Goal: Information Seeking & Learning: Find specific fact

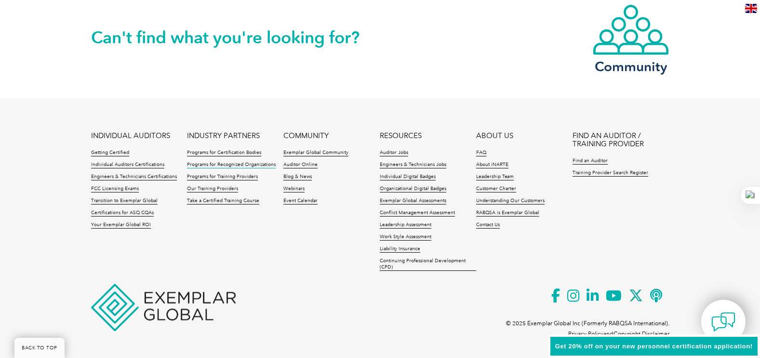
scroll to position [1274, 0]
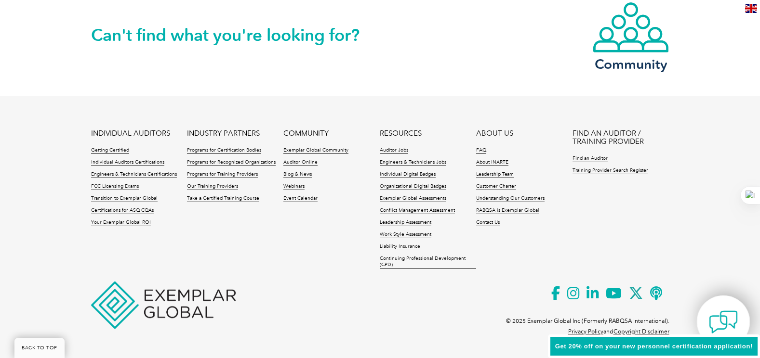
click at [714, 312] on img at bounding box center [723, 322] width 29 height 29
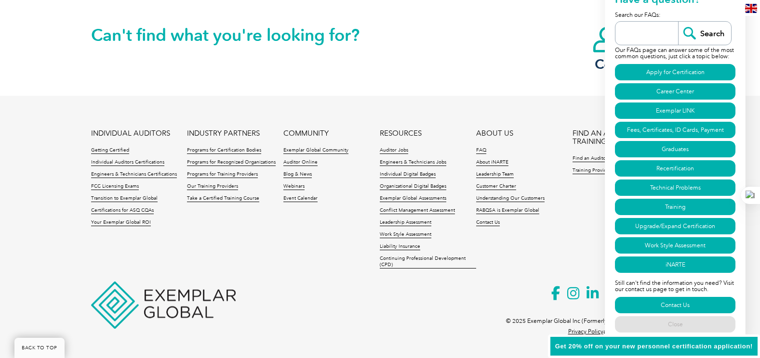
click at [641, 36] on input "search" at bounding box center [649, 33] width 58 height 23
type input "U"
type input "CERTIFICATE"
click at [656, 130] on link "Fees, Certificates, ID Cards, Payment" at bounding box center [675, 130] width 120 height 16
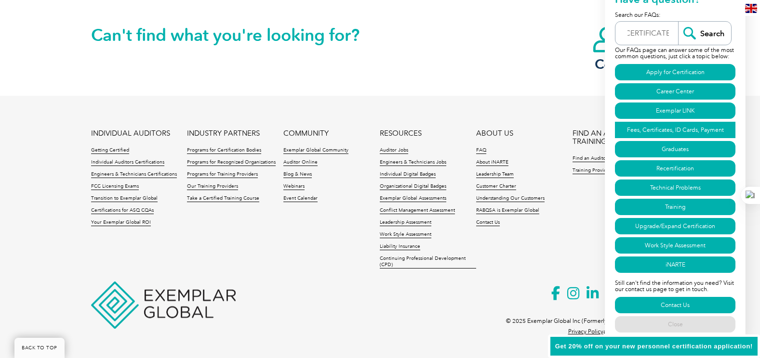
scroll to position [0, 0]
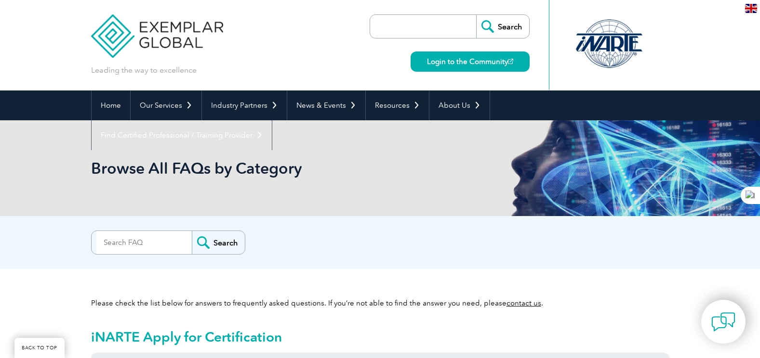
scroll to position [2281, 0]
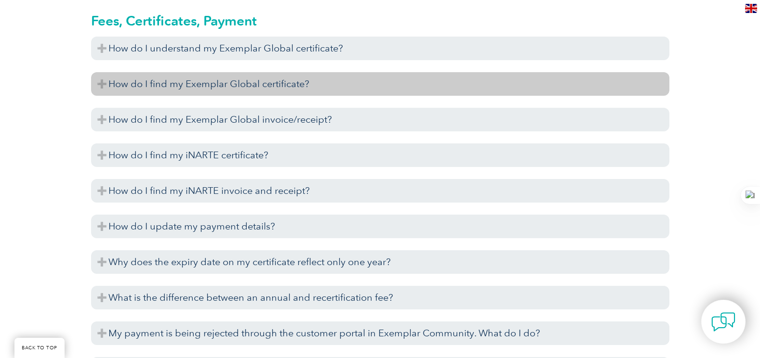
click at [305, 91] on h3 "How do I find my Exemplar Global certificate?" at bounding box center [380, 84] width 578 height 24
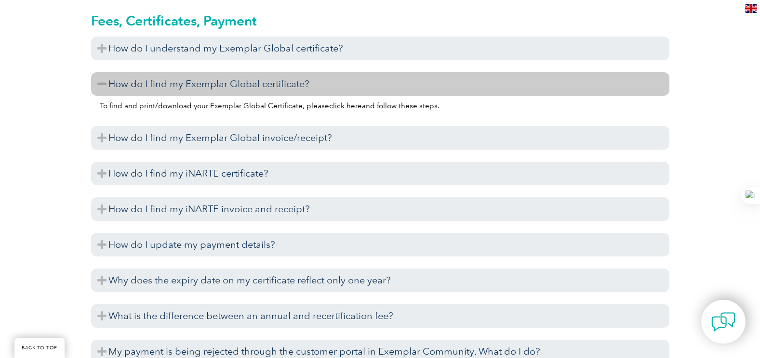
click at [336, 105] on link "click here" at bounding box center [345, 106] width 33 height 9
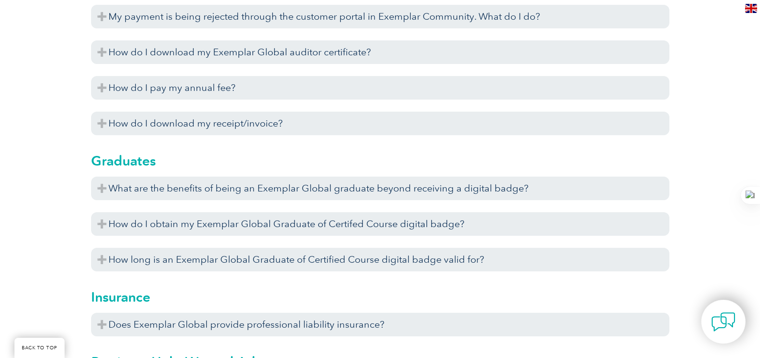
scroll to position [2618, 0]
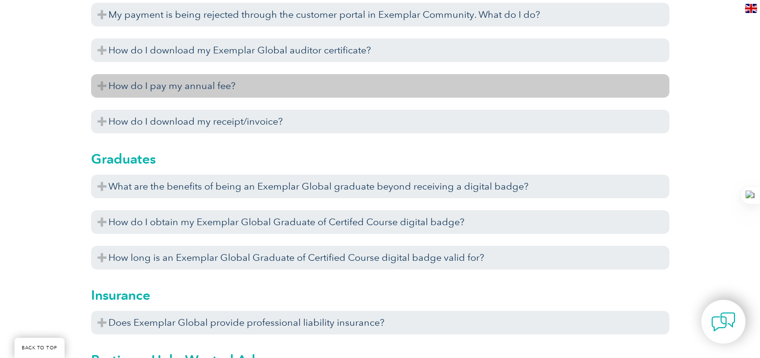
click at [220, 96] on h3 "How do I pay my annual fee?" at bounding box center [380, 86] width 578 height 24
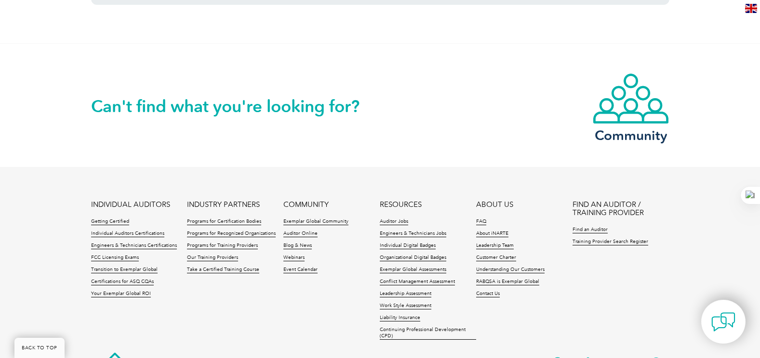
scroll to position [3823, 0]
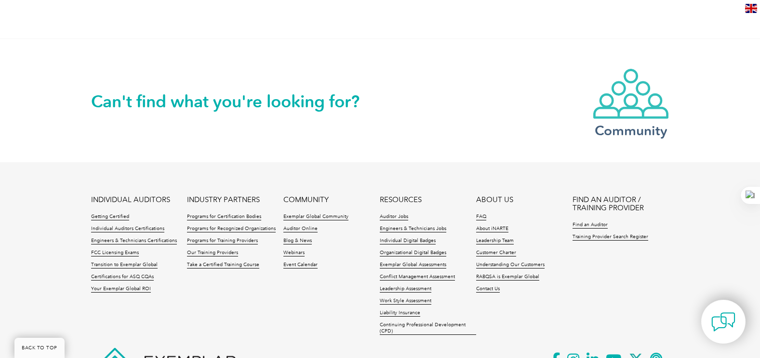
click at [647, 101] on img at bounding box center [630, 94] width 77 height 52
